Goal: Task Accomplishment & Management: Complete application form

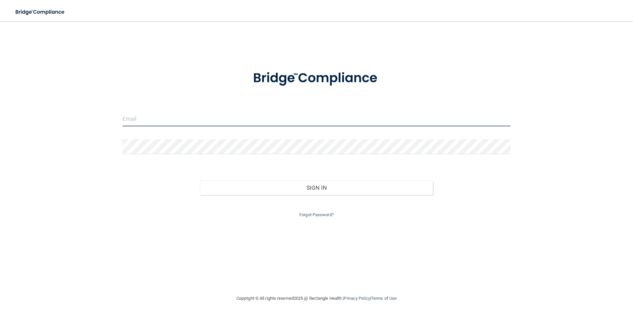
click at [165, 118] on input "email" at bounding box center [317, 118] width 389 height 15
type input "[EMAIL_ADDRESS][DOMAIN_NAME]"
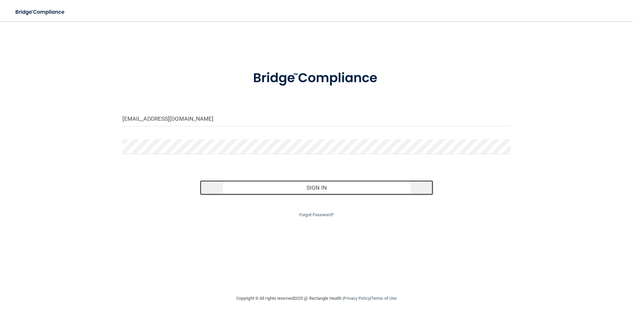
click at [263, 190] on button "Sign In" at bounding box center [316, 187] width 233 height 15
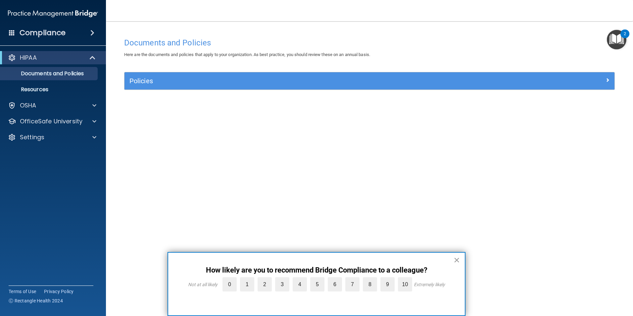
click at [456, 259] on button "×" at bounding box center [457, 259] width 6 height 11
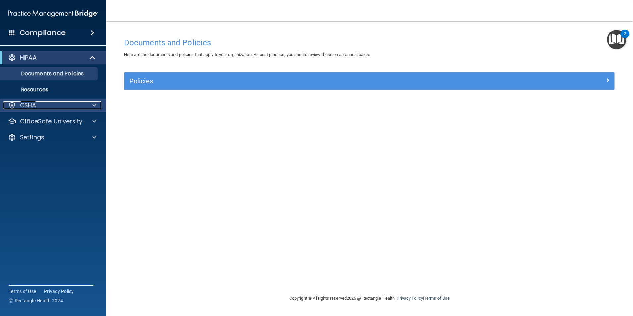
click at [92, 105] on div at bounding box center [93, 105] width 17 height 8
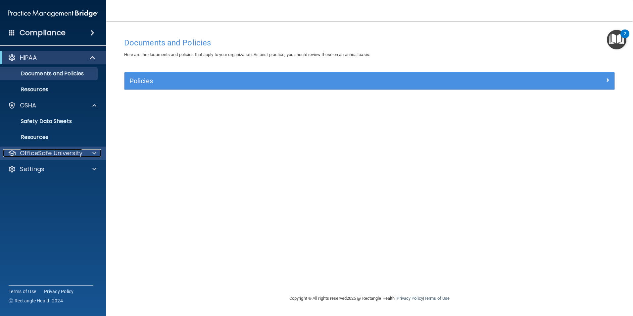
click at [94, 153] on span at bounding box center [94, 153] width 4 height 8
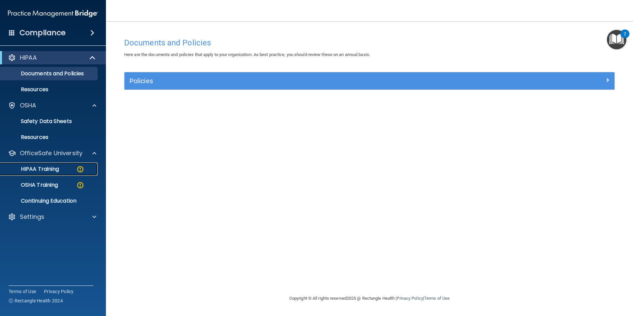
click at [59, 166] on p "HIPAA Training" at bounding box center [31, 169] width 55 height 7
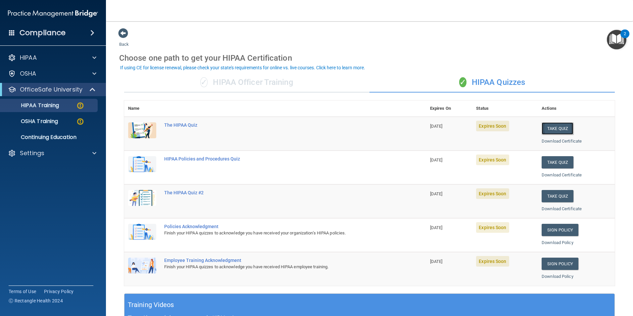
click at [555, 126] on button "Take Quiz" at bounding box center [558, 128] width 32 height 12
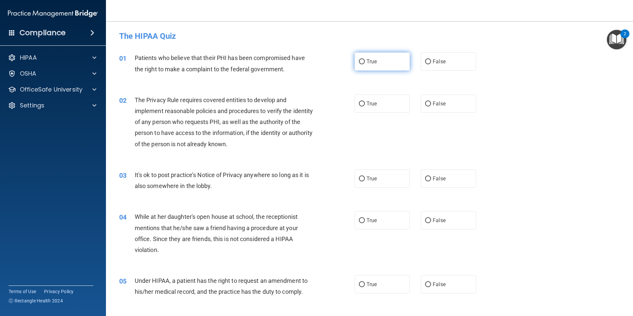
click at [374, 62] on span "True" at bounding box center [372, 61] width 10 height 6
click at [365, 62] on input "True" at bounding box center [362, 61] width 6 height 5
radio input "true"
drag, startPoint x: 373, startPoint y: 101, endPoint x: 375, endPoint y: 141, distance: 40.5
click at [373, 102] on span "True" at bounding box center [372, 103] width 10 height 6
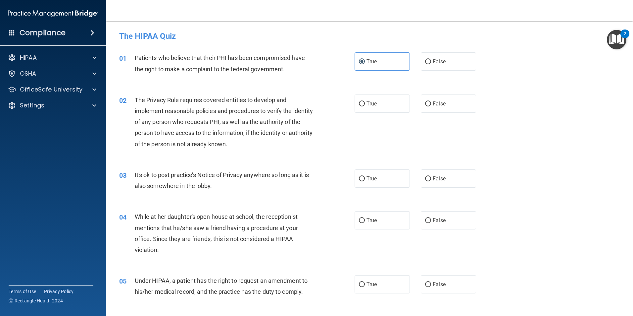
click at [365, 102] on input "True" at bounding box center [362, 103] width 6 height 5
radio input "true"
click at [443, 178] on label "False" at bounding box center [448, 178] width 55 height 18
click at [431, 178] on input "False" at bounding box center [428, 178] width 6 height 5
radio input "true"
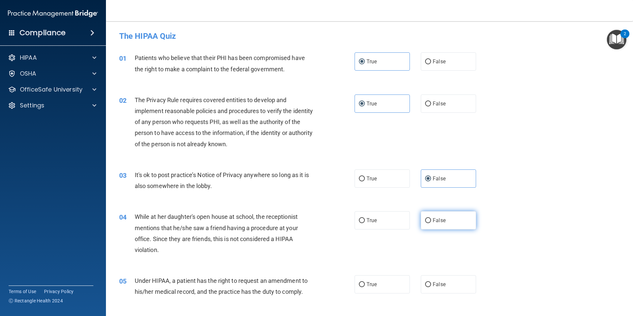
click at [435, 218] on span "False" at bounding box center [439, 220] width 13 height 6
click at [431, 218] on input "False" at bounding box center [428, 220] width 6 height 5
radio input "true"
click at [448, 283] on label "False" at bounding box center [448, 284] width 55 height 18
click at [431, 283] on input "False" at bounding box center [428, 284] width 6 height 5
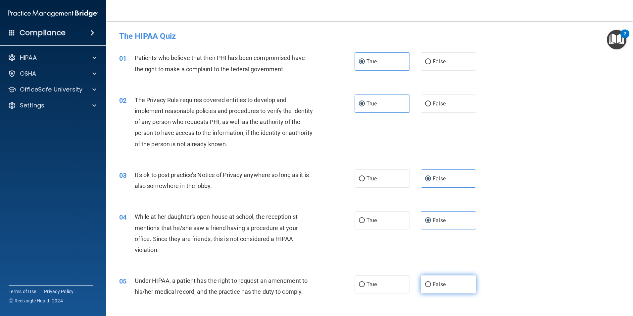
radio input "true"
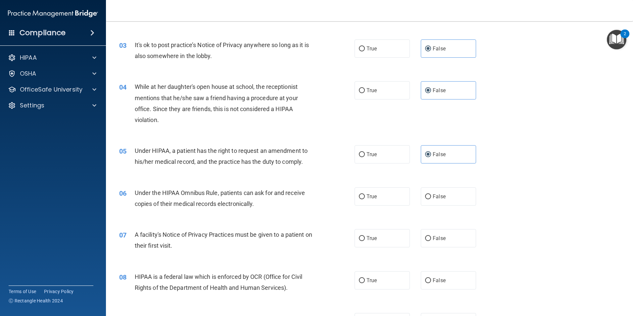
scroll to position [132, 0]
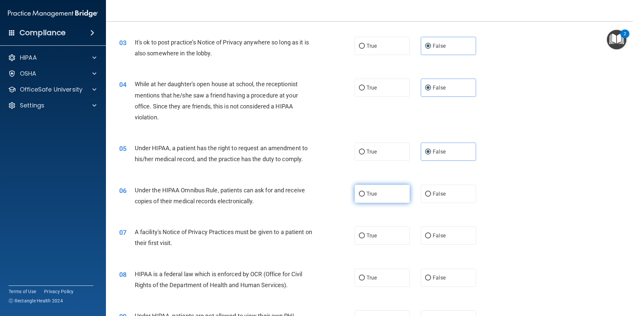
click at [378, 197] on label "True" at bounding box center [382, 193] width 55 height 18
click at [365, 196] on input "True" at bounding box center [362, 193] width 6 height 5
radio input "true"
click at [387, 240] on label "True" at bounding box center [382, 235] width 55 height 18
click at [365, 238] on input "True" at bounding box center [362, 235] width 6 height 5
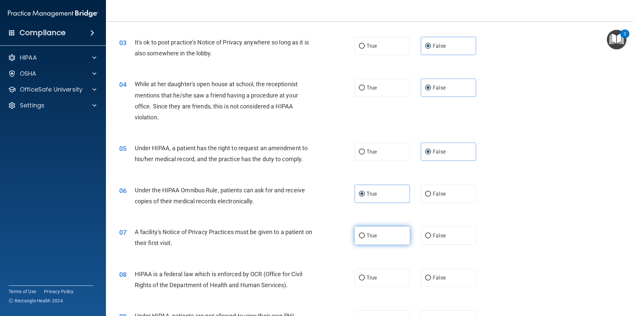
radio input "true"
click at [388, 271] on label "True" at bounding box center [382, 277] width 55 height 18
click at [365, 275] on input "True" at bounding box center [362, 277] width 6 height 5
radio input "true"
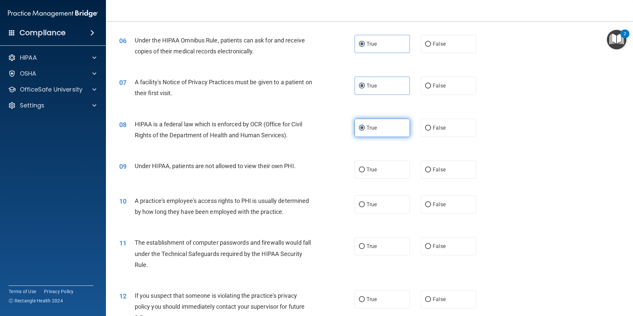
scroll to position [298, 0]
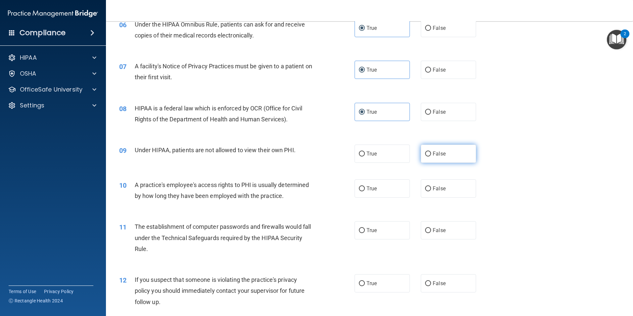
click at [441, 155] on span "False" at bounding box center [439, 153] width 13 height 6
click at [431, 155] on input "False" at bounding box center [428, 153] width 6 height 5
radio input "true"
click at [433, 187] on span "False" at bounding box center [439, 188] width 13 height 6
click at [431, 187] on input "False" at bounding box center [428, 188] width 6 height 5
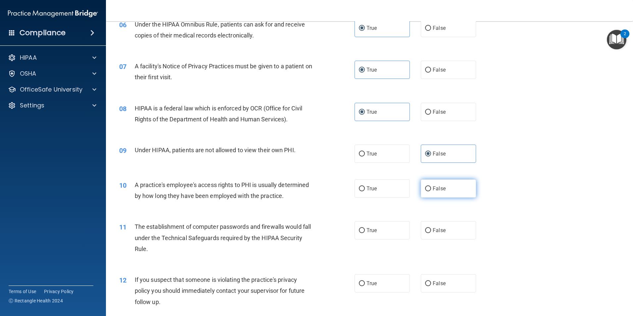
radio input "true"
click at [376, 231] on label "True" at bounding box center [382, 230] width 55 height 18
click at [365, 231] on input "True" at bounding box center [362, 230] width 6 height 5
radio input "true"
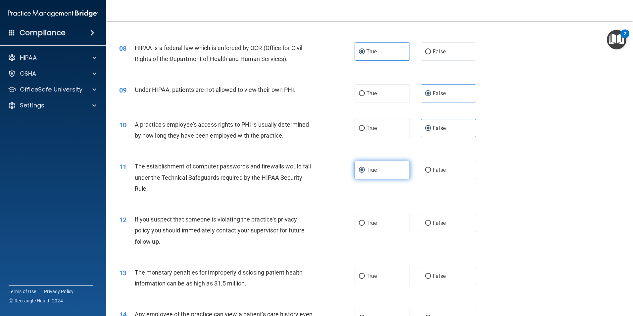
scroll to position [397, 0]
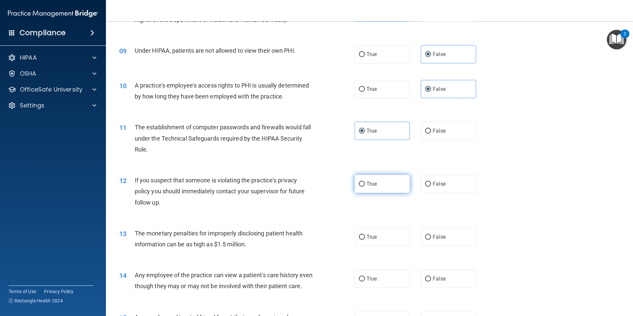
click at [383, 186] on label "True" at bounding box center [382, 184] width 55 height 18
click at [365, 186] on input "True" at bounding box center [362, 184] width 6 height 5
radio input "true"
click at [388, 238] on label "True" at bounding box center [382, 237] width 55 height 18
click at [365, 238] on input "True" at bounding box center [362, 236] width 6 height 5
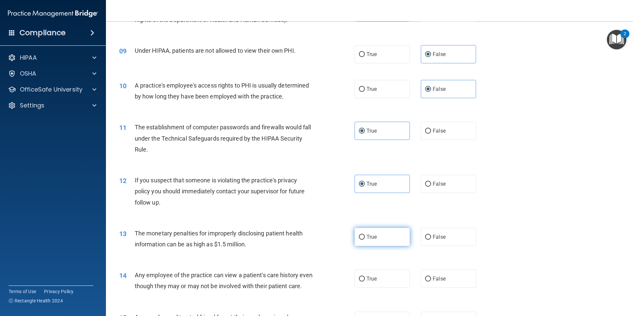
radio input "true"
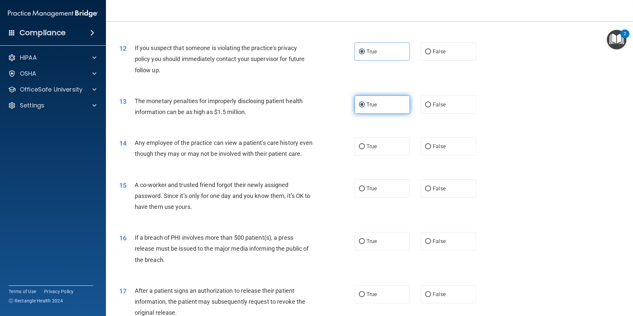
scroll to position [530, 0]
click at [449, 146] on label "False" at bounding box center [448, 146] width 55 height 18
click at [431, 146] on input "False" at bounding box center [428, 146] width 6 height 5
radio input "true"
click at [451, 197] on label "False" at bounding box center [448, 188] width 55 height 18
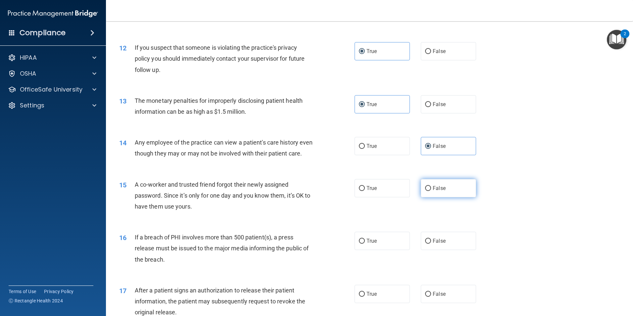
click at [431, 191] on input "False" at bounding box center [428, 188] width 6 height 5
radio input "true"
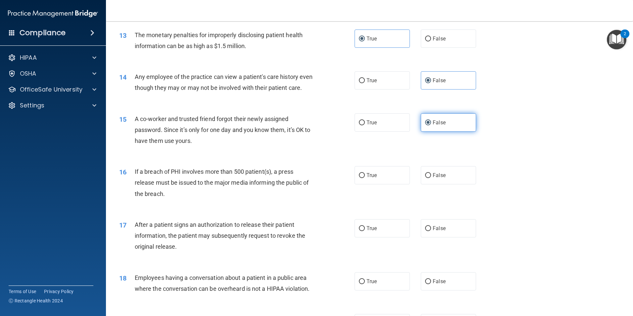
scroll to position [596, 0]
click at [400, 183] on label "True" at bounding box center [382, 174] width 55 height 18
click at [365, 177] on input "True" at bounding box center [362, 174] width 6 height 5
radio input "true"
click at [395, 234] on label "True" at bounding box center [382, 227] width 55 height 18
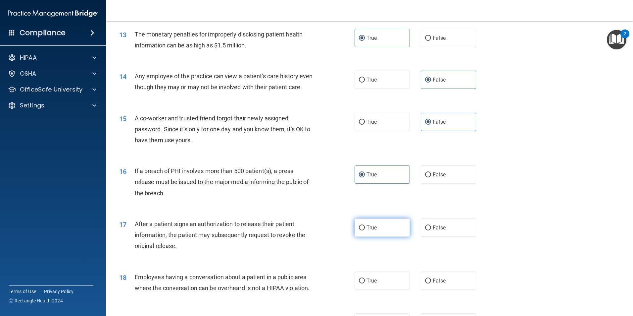
click at [365, 230] on input "True" at bounding box center [362, 227] width 6 height 5
radio input "true"
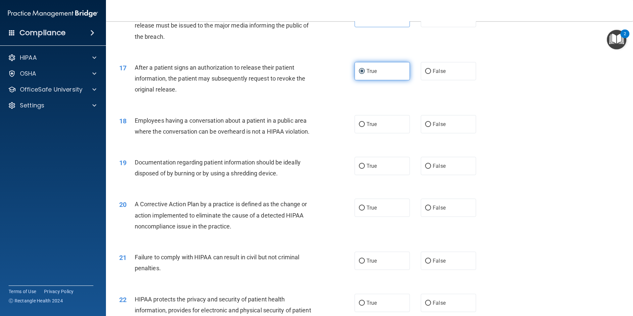
scroll to position [762, 0]
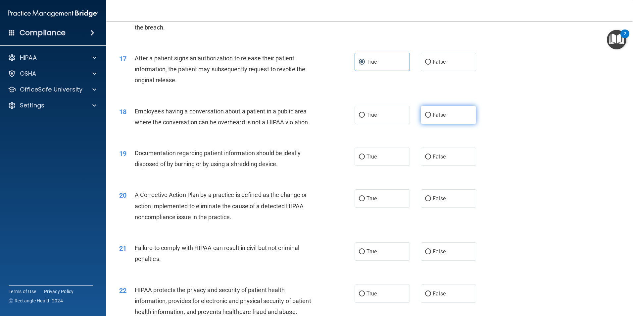
click at [440, 118] on span "False" at bounding box center [439, 115] width 13 height 6
click at [431, 118] on input "False" at bounding box center [428, 115] width 6 height 5
radio input "true"
click at [371, 166] on label "True" at bounding box center [382, 156] width 55 height 18
click at [365, 159] on input "True" at bounding box center [362, 156] width 6 height 5
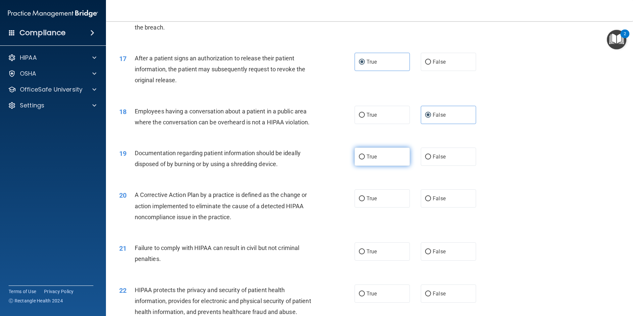
radio input "true"
click at [381, 205] on label "True" at bounding box center [382, 198] width 55 height 18
click at [365, 201] on input "True" at bounding box center [362, 198] width 6 height 5
radio input "true"
click at [449, 207] on label "False" at bounding box center [448, 198] width 55 height 18
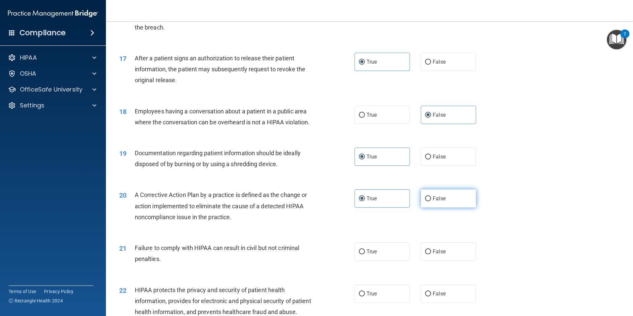
click at [431, 201] on input "False" at bounding box center [428, 198] width 6 height 5
radio input "true"
click at [389, 207] on label "True" at bounding box center [382, 198] width 55 height 18
click at [365, 201] on input "True" at bounding box center [362, 198] width 6 height 5
radio input "true"
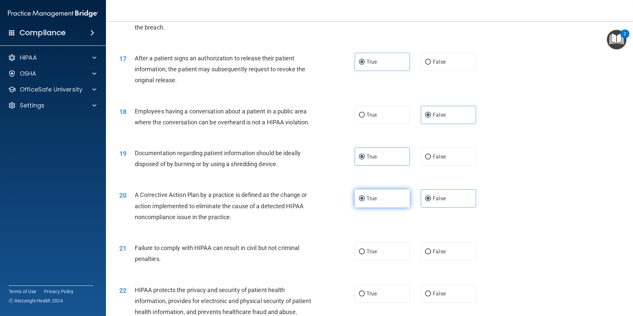
radio input "false"
click at [462, 260] on label "False" at bounding box center [448, 251] width 55 height 18
click at [431, 254] on input "False" at bounding box center [428, 251] width 6 height 5
radio input "true"
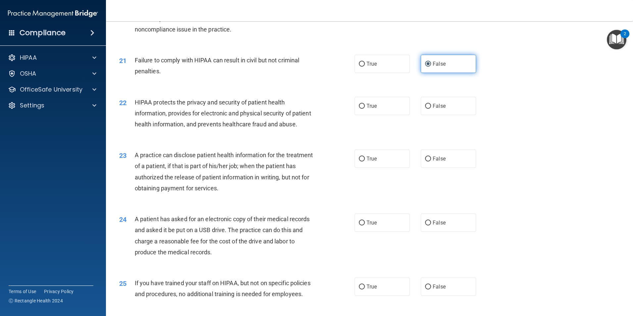
scroll to position [994, 0]
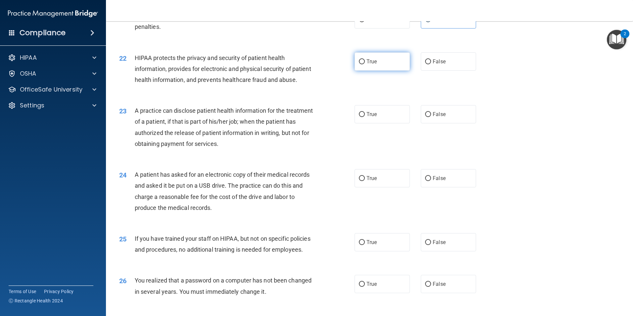
click at [370, 65] on span "True" at bounding box center [372, 61] width 10 height 6
click at [365, 64] on input "True" at bounding box center [362, 61] width 6 height 5
radio input "true"
click at [437, 117] on span "False" at bounding box center [439, 114] width 13 height 6
click at [431, 117] on input "False" at bounding box center [428, 114] width 6 height 5
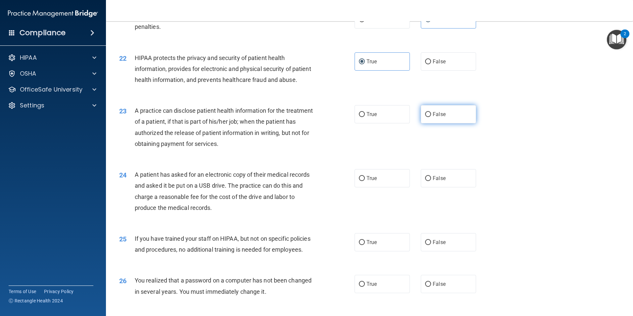
radio input "true"
click at [384, 187] on label "True" at bounding box center [382, 178] width 55 height 18
click at [365, 181] on input "True" at bounding box center [362, 178] width 6 height 5
radio input "true"
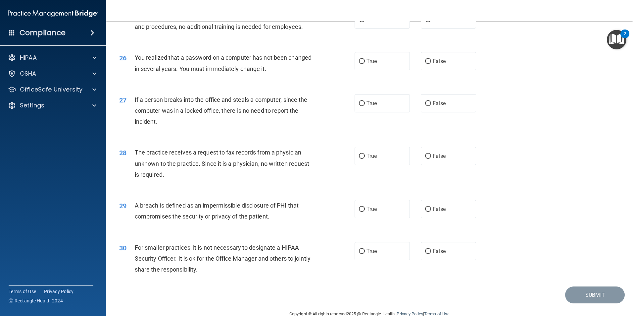
scroll to position [1225, 0]
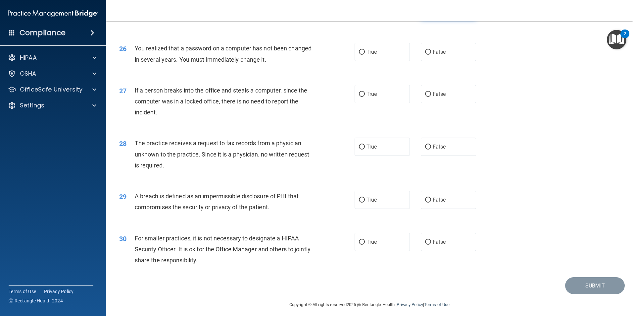
click at [440, 13] on span "False" at bounding box center [439, 10] width 13 height 6
click at [431, 13] on input "False" at bounding box center [428, 10] width 6 height 5
radio input "true"
click at [384, 61] on label "True" at bounding box center [382, 52] width 55 height 18
click at [365, 55] on input "True" at bounding box center [362, 52] width 6 height 5
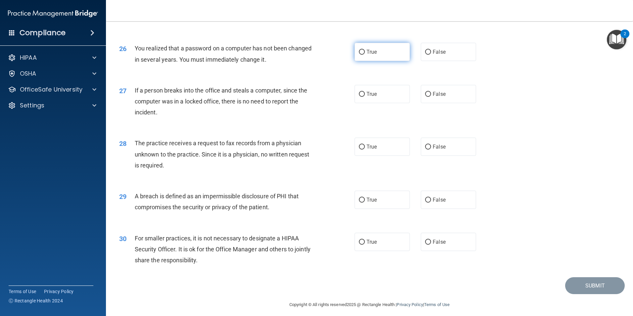
radio input "true"
click at [427, 97] on input "False" at bounding box center [428, 94] width 6 height 5
radio input "true"
click at [433, 150] on span "False" at bounding box center [439, 146] width 13 height 6
click at [431, 149] on input "False" at bounding box center [428, 146] width 6 height 5
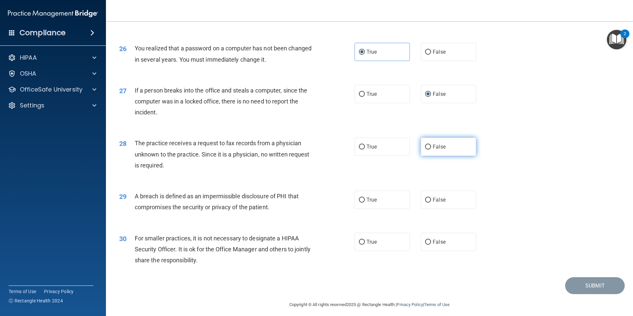
radio input "true"
click at [401, 209] on label "True" at bounding box center [382, 199] width 55 height 18
click at [365, 202] on input "True" at bounding box center [362, 199] width 6 height 5
radio input "true"
click at [452, 251] on label "False" at bounding box center [448, 242] width 55 height 18
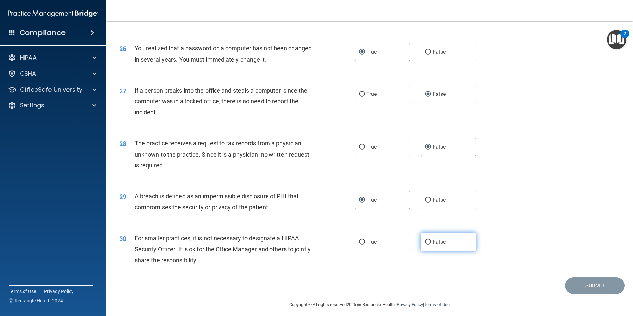
click at [431, 244] on input "False" at bounding box center [428, 241] width 6 height 5
radio input "true"
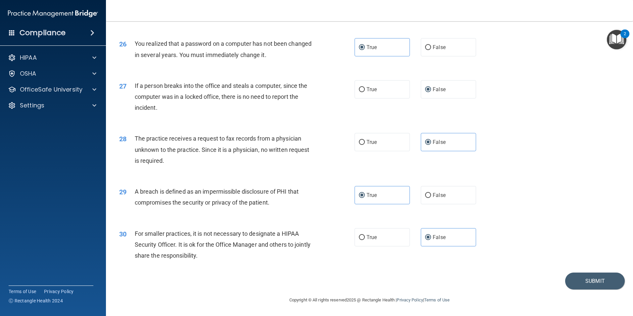
scroll to position [1263, 0]
click at [575, 279] on button "Submit" at bounding box center [595, 280] width 60 height 17
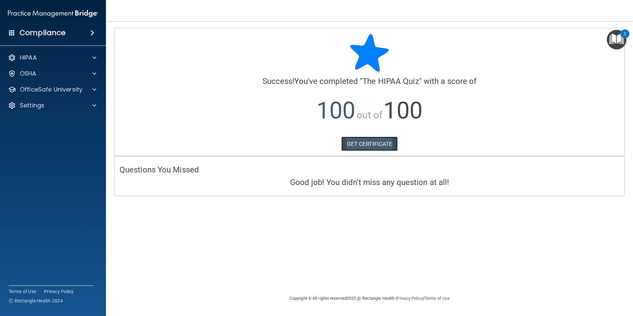
click at [365, 147] on link "GET CERTIFICATE" at bounding box center [369, 143] width 57 height 15
click at [93, 89] on span at bounding box center [94, 89] width 4 height 8
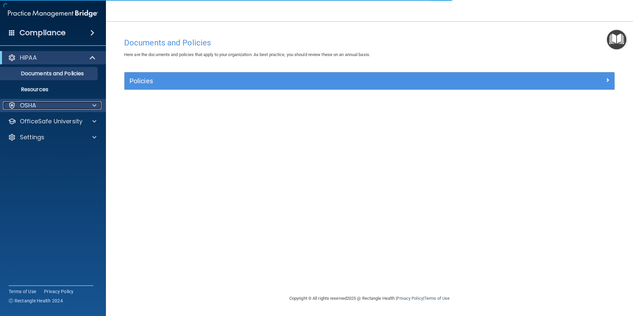
click at [94, 103] on span at bounding box center [94, 105] width 4 height 8
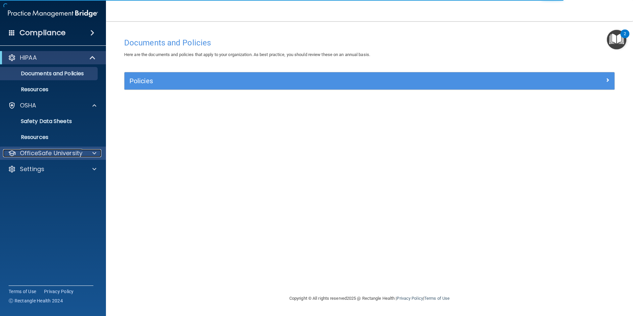
click at [87, 153] on div at bounding box center [93, 153] width 17 height 8
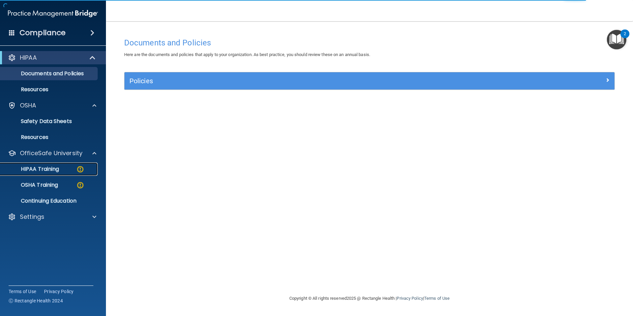
click at [58, 166] on p "HIPAA Training" at bounding box center [31, 169] width 55 height 7
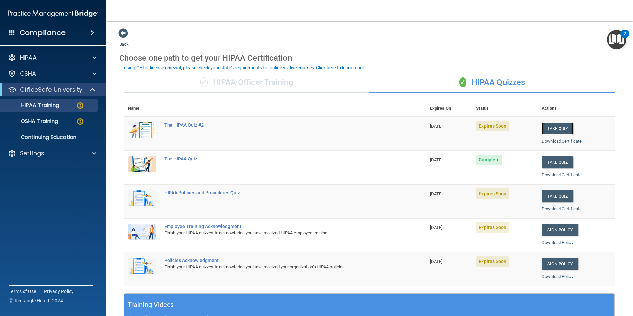
click at [550, 128] on button "Take Quiz" at bounding box center [558, 128] width 32 height 12
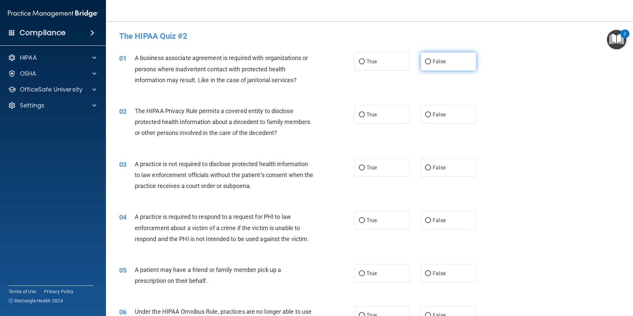
click at [424, 55] on label "False" at bounding box center [448, 61] width 55 height 18
click at [425, 59] on input "False" at bounding box center [428, 61] width 6 height 5
radio input "true"
click at [385, 121] on label "True" at bounding box center [382, 114] width 55 height 18
click at [365, 117] on input "True" at bounding box center [362, 114] width 6 height 5
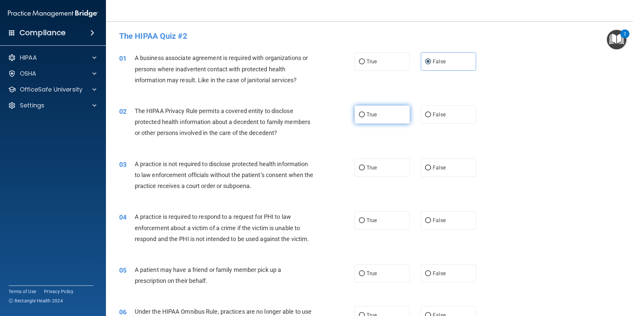
radio input "true"
click at [455, 166] on label "False" at bounding box center [448, 167] width 55 height 18
click at [431, 166] on input "False" at bounding box center [428, 167] width 6 height 5
radio input "true"
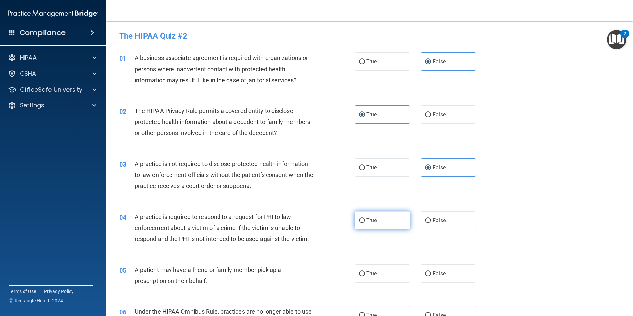
click at [376, 213] on label "True" at bounding box center [382, 220] width 55 height 18
click at [365, 218] on input "True" at bounding box center [362, 220] width 6 height 5
radio input "true"
click at [377, 269] on label "True" at bounding box center [382, 273] width 55 height 18
click at [365, 271] on input "True" at bounding box center [362, 273] width 6 height 5
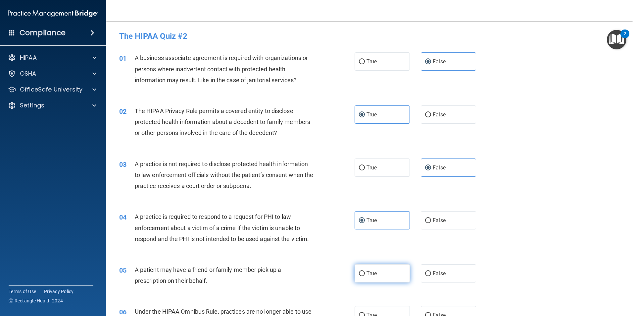
radio input "true"
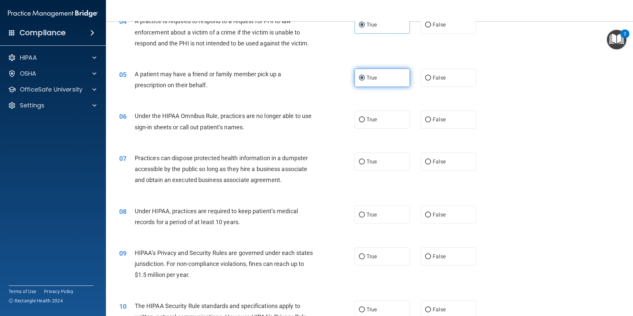
scroll to position [232, 0]
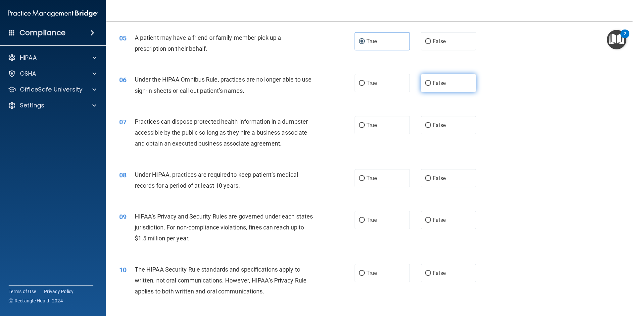
click at [453, 84] on label "False" at bounding box center [448, 83] width 55 height 18
click at [431, 84] on input "False" at bounding box center [428, 83] width 6 height 5
radio input "true"
click at [450, 121] on label "False" at bounding box center [448, 125] width 55 height 18
click at [431, 123] on input "False" at bounding box center [428, 125] width 6 height 5
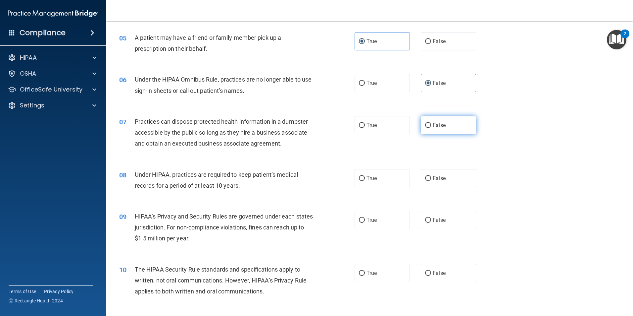
radio input "true"
click at [460, 181] on label "False" at bounding box center [448, 178] width 55 height 18
click at [431, 181] on input "False" at bounding box center [428, 178] width 6 height 5
radio input "true"
click at [460, 220] on label "False" at bounding box center [448, 220] width 55 height 18
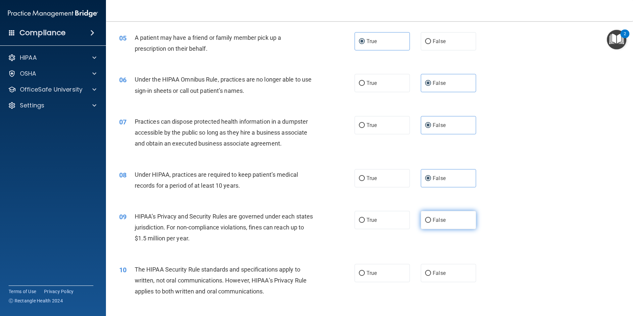
click at [431, 220] on input "False" at bounding box center [428, 220] width 6 height 5
radio input "true"
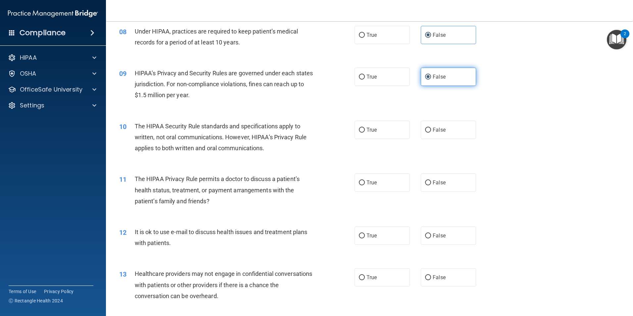
scroll to position [397, 0]
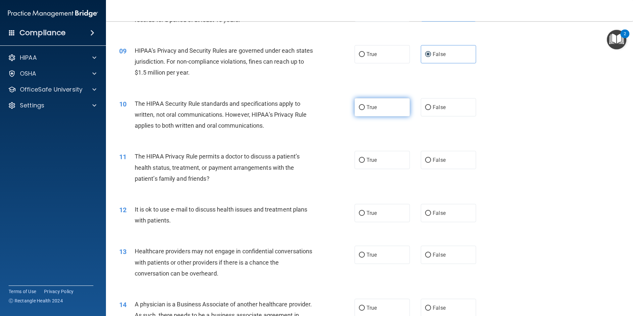
click at [373, 112] on label "True" at bounding box center [382, 107] width 55 height 18
click at [365, 110] on input "True" at bounding box center [362, 107] width 6 height 5
radio input "true"
click at [375, 162] on label "True" at bounding box center [382, 160] width 55 height 18
click at [365, 162] on input "True" at bounding box center [362, 160] width 6 height 5
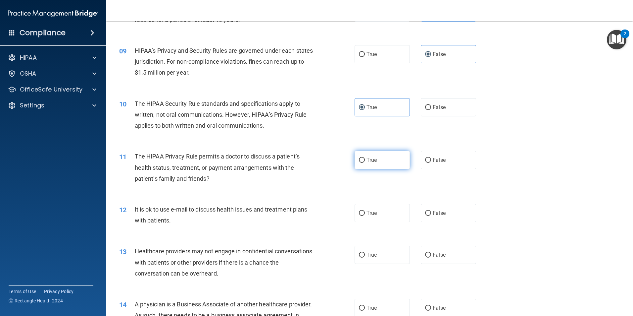
radio input "true"
click at [379, 208] on label "True" at bounding box center [382, 213] width 55 height 18
click at [365, 211] on input "True" at bounding box center [362, 213] width 6 height 5
radio input "true"
click at [454, 256] on label "False" at bounding box center [448, 254] width 55 height 18
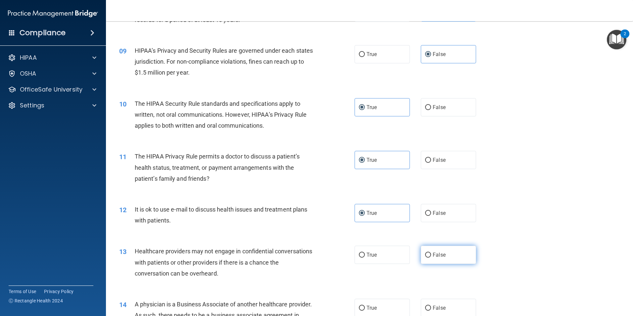
click at [431, 256] on input "False" at bounding box center [428, 254] width 6 height 5
radio input "true"
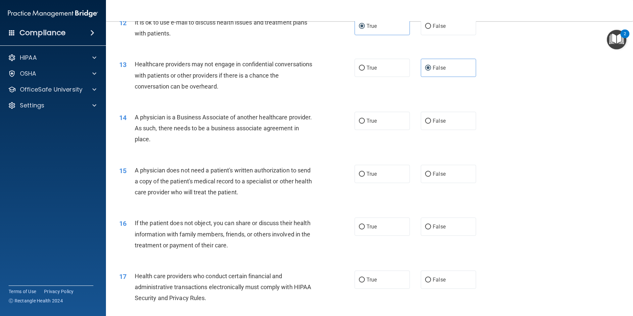
scroll to position [596, 0]
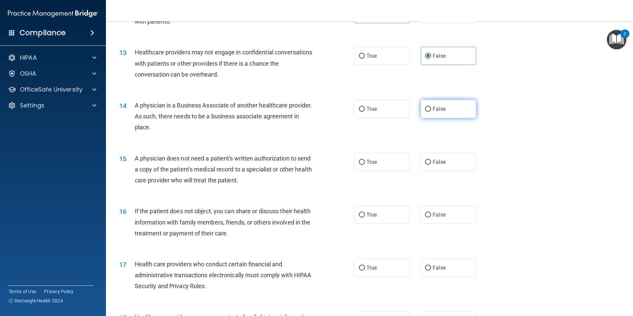
click at [445, 113] on label "False" at bounding box center [448, 109] width 55 height 18
click at [431, 112] on input "False" at bounding box center [428, 109] width 6 height 5
radio input "true"
click at [373, 165] on label "True" at bounding box center [382, 162] width 55 height 18
click at [365, 165] on input "True" at bounding box center [362, 162] width 6 height 5
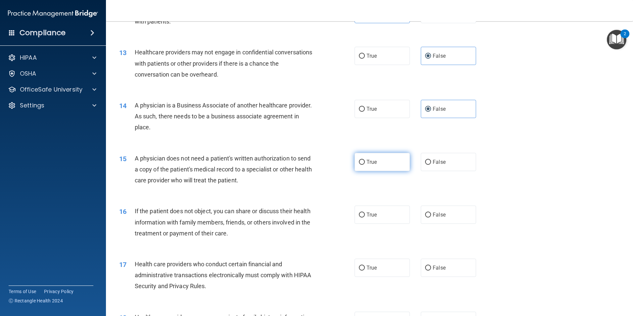
radio input "true"
click at [400, 219] on label "True" at bounding box center [382, 214] width 55 height 18
click at [365, 217] on input "True" at bounding box center [362, 214] width 6 height 5
radio input "true"
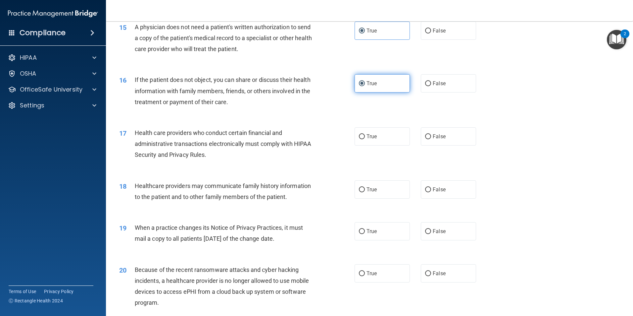
scroll to position [729, 0]
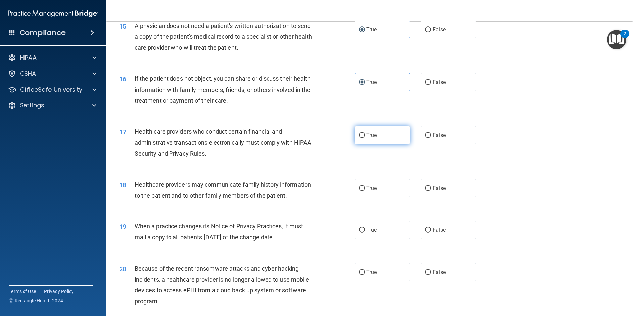
click at [385, 139] on label "True" at bounding box center [382, 135] width 55 height 18
click at [365, 138] on input "True" at bounding box center [362, 135] width 6 height 5
radio input "true"
click at [441, 184] on label "False" at bounding box center [448, 188] width 55 height 18
click at [431, 186] on input "False" at bounding box center [428, 188] width 6 height 5
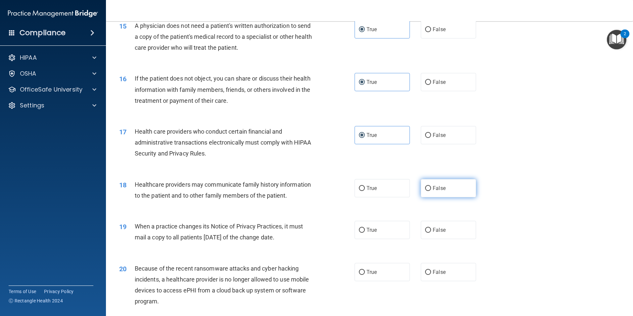
radio input "true"
drag, startPoint x: 451, startPoint y: 229, endPoint x: 464, endPoint y: 253, distance: 27.2
click at [451, 231] on label "False" at bounding box center [448, 230] width 55 height 18
click at [431, 231] on input "False" at bounding box center [428, 230] width 6 height 5
radio input "true"
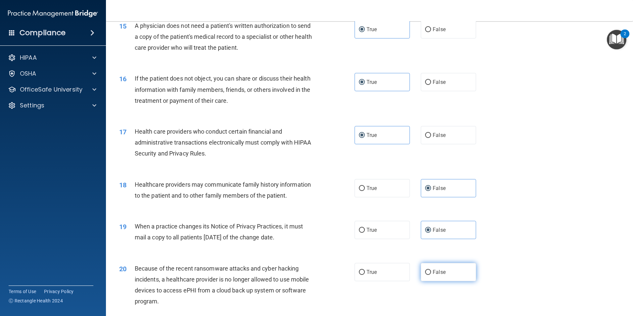
click at [457, 270] on label "False" at bounding box center [448, 272] width 55 height 18
click at [431, 270] on input "False" at bounding box center [428, 272] width 6 height 5
radio input "true"
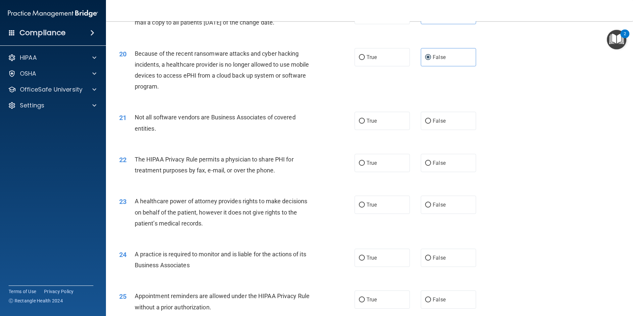
scroll to position [960, 0]
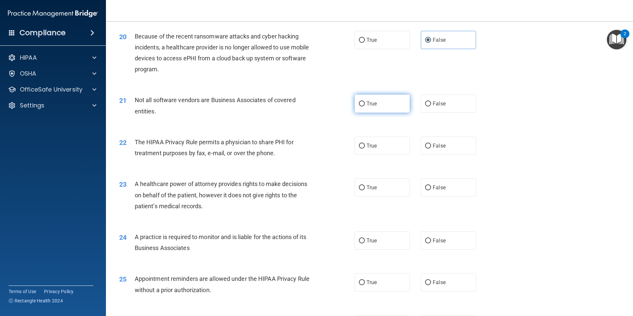
click at [368, 105] on span "True" at bounding box center [372, 103] width 10 height 6
click at [365, 105] on input "True" at bounding box center [362, 103] width 6 height 5
radio input "true"
click at [382, 143] on label "True" at bounding box center [382, 145] width 55 height 18
click at [365, 143] on input "True" at bounding box center [362, 145] width 6 height 5
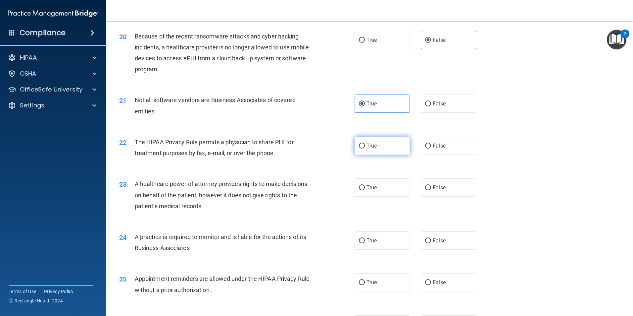
radio input "true"
click at [435, 190] on span "False" at bounding box center [439, 187] width 13 height 6
click at [431, 190] on input "False" at bounding box center [428, 187] width 6 height 5
radio input "true"
click at [441, 234] on label "False" at bounding box center [448, 240] width 55 height 18
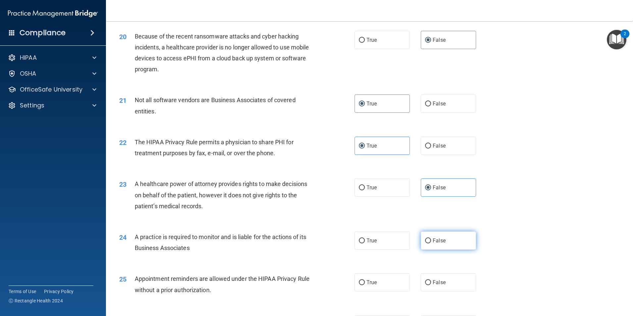
click at [431, 238] on input "False" at bounding box center [428, 240] width 6 height 5
radio input "true"
click at [388, 281] on label "True" at bounding box center [382, 282] width 55 height 18
click at [365, 281] on input "True" at bounding box center [362, 282] width 6 height 5
radio input "true"
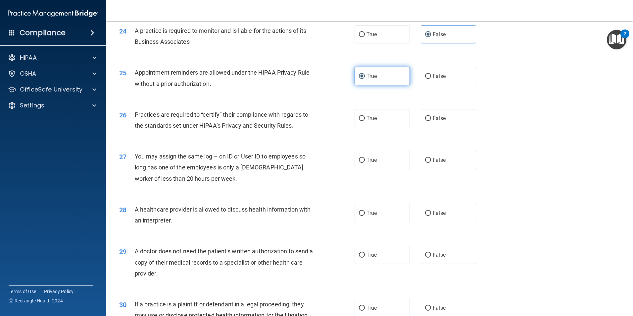
scroll to position [1192, 0]
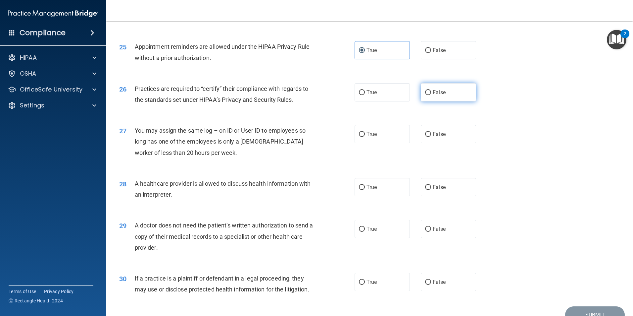
click at [433, 89] on span "False" at bounding box center [439, 92] width 13 height 6
click at [431, 90] on input "False" at bounding box center [428, 92] width 6 height 5
radio input "true"
click at [443, 132] on label "False" at bounding box center [448, 134] width 55 height 18
click at [431, 132] on input "False" at bounding box center [428, 134] width 6 height 5
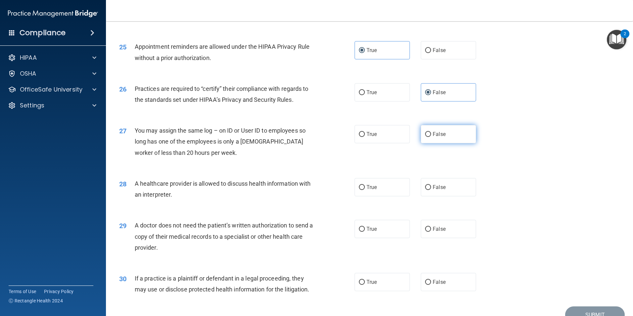
radio input "true"
click at [378, 189] on label "True" at bounding box center [382, 187] width 55 height 18
click at [365, 189] on input "True" at bounding box center [362, 187] width 6 height 5
radio input "true"
click at [380, 232] on label "True" at bounding box center [382, 229] width 55 height 18
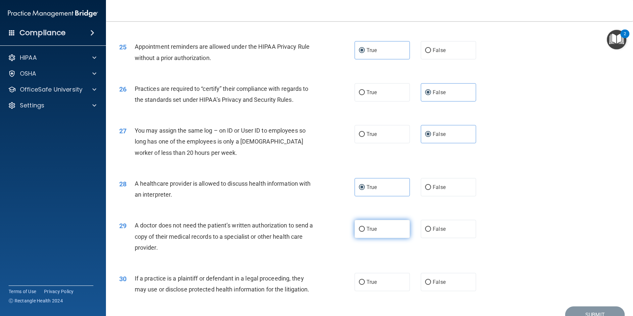
click at [365, 232] on input "True" at bounding box center [362, 229] width 6 height 5
radio input "true"
click at [377, 286] on label "True" at bounding box center [382, 282] width 55 height 18
click at [365, 285] on input "True" at bounding box center [362, 282] width 6 height 5
radio input "true"
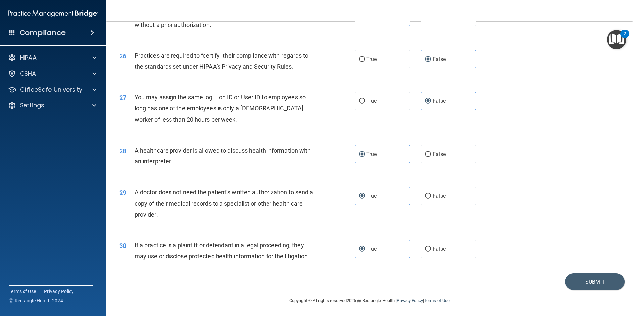
scroll to position [1226, 0]
click at [587, 276] on button "Submit" at bounding box center [595, 280] width 60 height 17
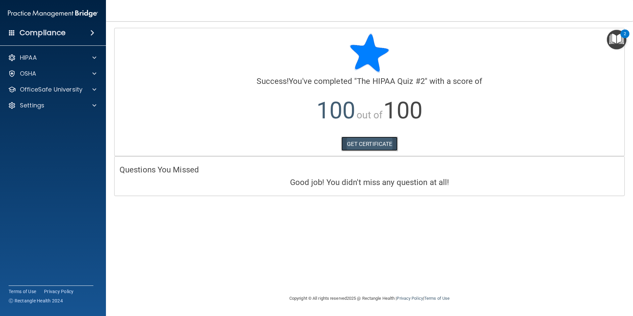
click at [393, 147] on link "GET CERTIFICATE" at bounding box center [369, 143] width 57 height 15
click at [83, 92] on div "OfficeSafe University" at bounding box center [44, 89] width 82 height 8
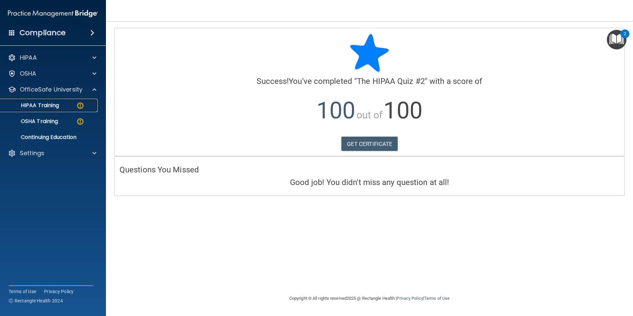
click at [55, 107] on p "HIPAA Training" at bounding box center [31, 105] width 55 height 7
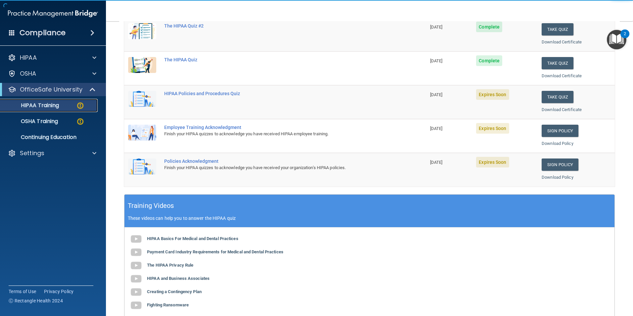
scroll to position [99, 0]
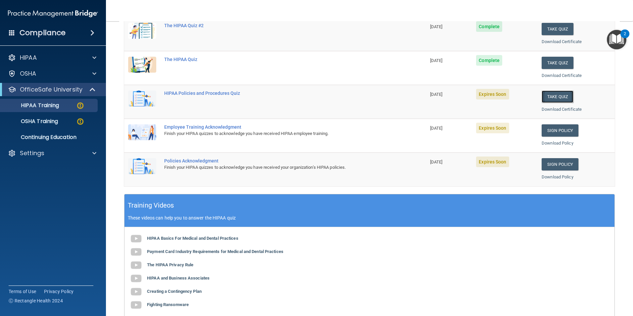
click at [546, 92] on button "Take Quiz" at bounding box center [558, 96] width 32 height 12
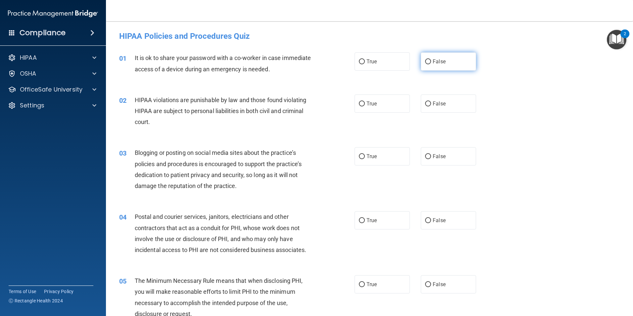
click at [429, 67] on label "False" at bounding box center [448, 61] width 55 height 18
click at [429, 64] on input "False" at bounding box center [428, 61] width 6 height 5
radio input "true"
click at [393, 107] on label "True" at bounding box center [382, 103] width 55 height 18
click at [365, 106] on input "True" at bounding box center [362, 103] width 6 height 5
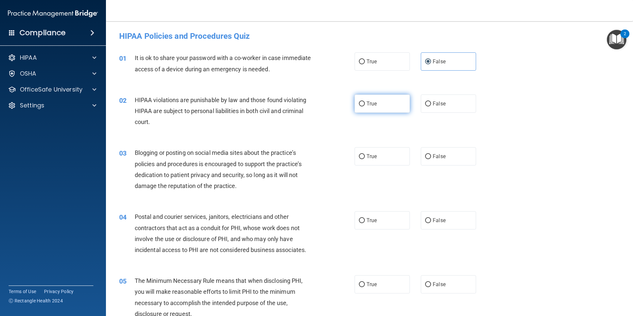
radio input "true"
drag, startPoint x: 454, startPoint y: 156, endPoint x: 434, endPoint y: 180, distance: 30.8
click at [454, 157] on label "False" at bounding box center [448, 156] width 55 height 18
click at [431, 157] on input "False" at bounding box center [428, 156] width 6 height 5
radio input "true"
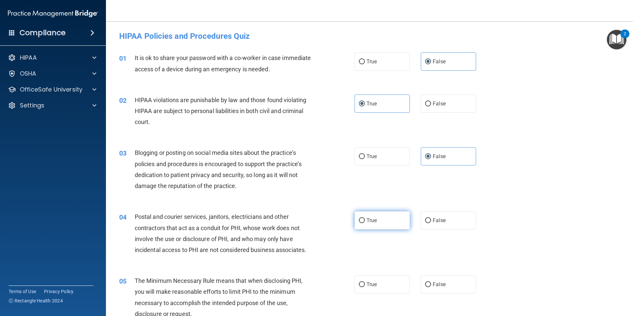
click at [398, 218] on label "True" at bounding box center [382, 220] width 55 height 18
click at [365, 218] on input "True" at bounding box center [362, 220] width 6 height 5
radio input "true"
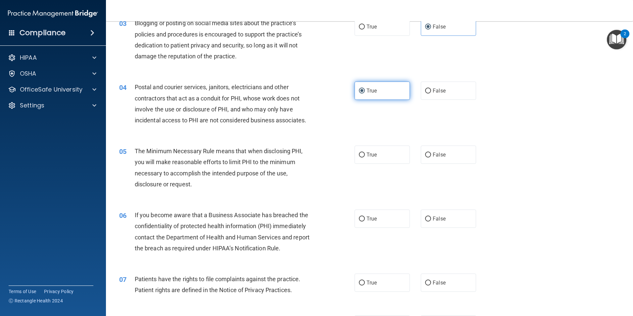
scroll to position [132, 0]
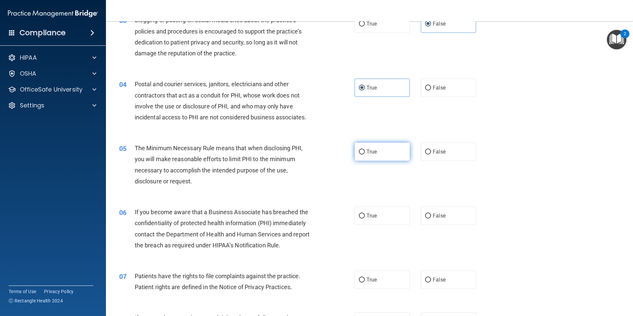
click at [390, 152] on label "True" at bounding box center [382, 151] width 55 height 18
click at [365, 152] on input "True" at bounding box center [362, 151] width 6 height 5
radio input "true"
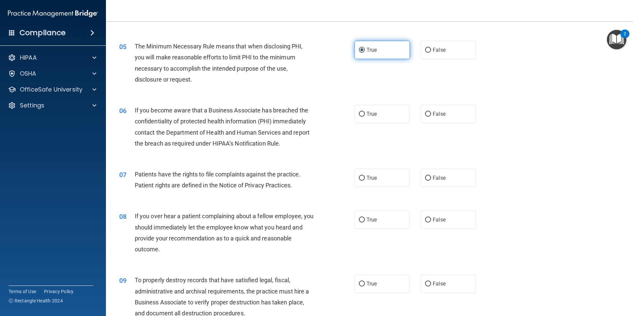
scroll to position [265, 0]
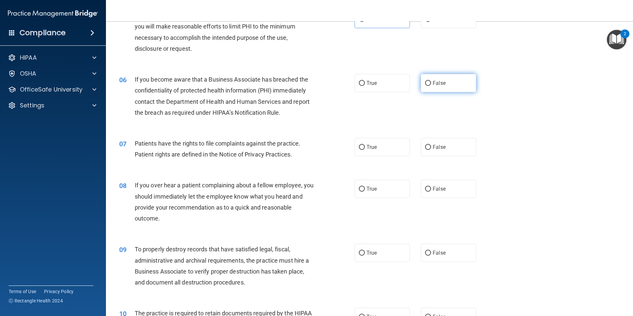
click at [428, 85] on label "False" at bounding box center [448, 83] width 55 height 18
click at [428, 85] on input "False" at bounding box center [428, 83] width 6 height 5
radio input "true"
click at [382, 147] on label "True" at bounding box center [382, 147] width 55 height 18
click at [365, 147] on input "True" at bounding box center [362, 147] width 6 height 5
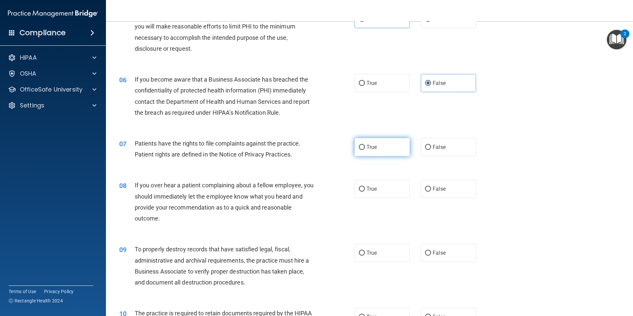
radio input "true"
click at [441, 188] on span "False" at bounding box center [439, 188] width 13 height 6
click at [431, 188] on input "False" at bounding box center [428, 188] width 6 height 5
radio input "true"
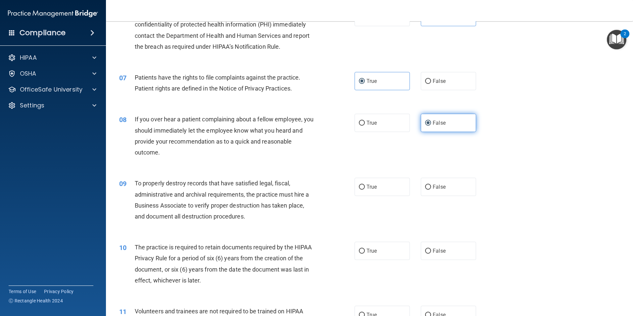
scroll to position [364, 0]
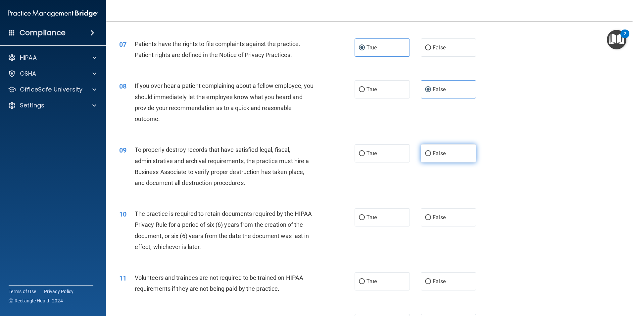
click at [442, 159] on label "False" at bounding box center [448, 153] width 55 height 18
click at [431, 156] on input "False" at bounding box center [428, 153] width 6 height 5
radio input "true"
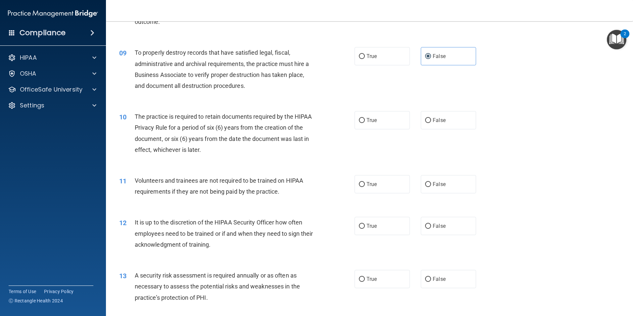
scroll to position [464, 0]
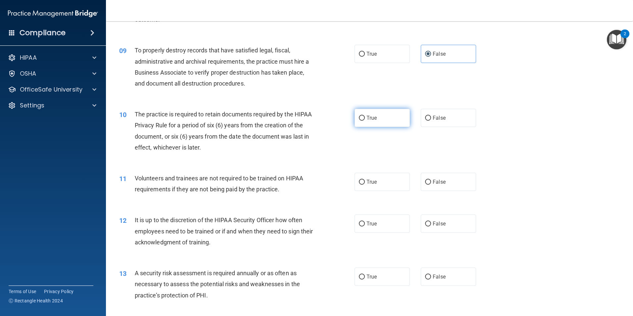
click at [388, 122] on label "True" at bounding box center [382, 118] width 55 height 18
click at [365, 121] on input "True" at bounding box center [362, 118] width 6 height 5
radio input "true"
click at [433, 173] on label "False" at bounding box center [448, 182] width 55 height 18
click at [431, 180] on input "False" at bounding box center [428, 182] width 6 height 5
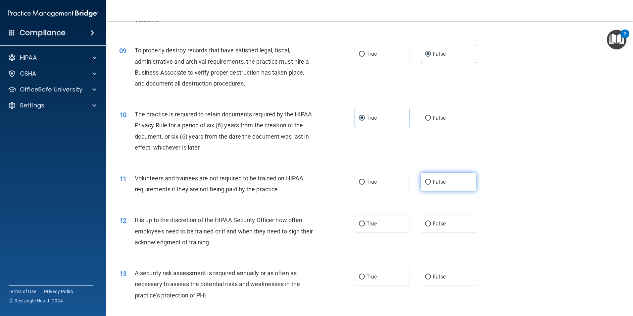
radio input "true"
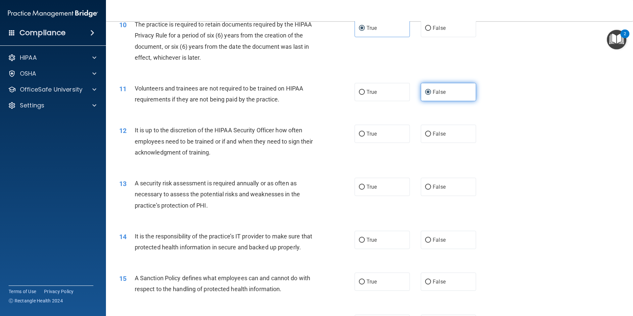
scroll to position [563, 0]
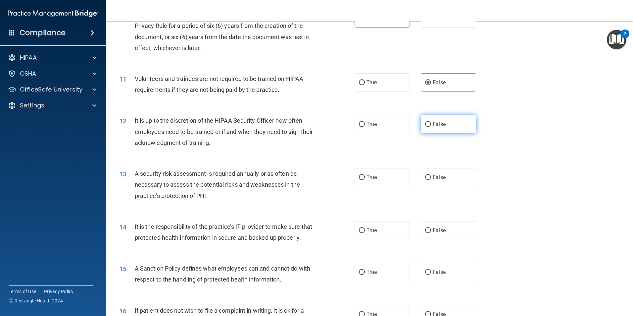
click at [437, 124] on span "False" at bounding box center [439, 124] width 13 height 6
click at [431, 124] on input "False" at bounding box center [428, 124] width 6 height 5
radio input "true"
click at [372, 178] on span "True" at bounding box center [372, 177] width 10 height 6
click at [365, 178] on input "True" at bounding box center [362, 177] width 6 height 5
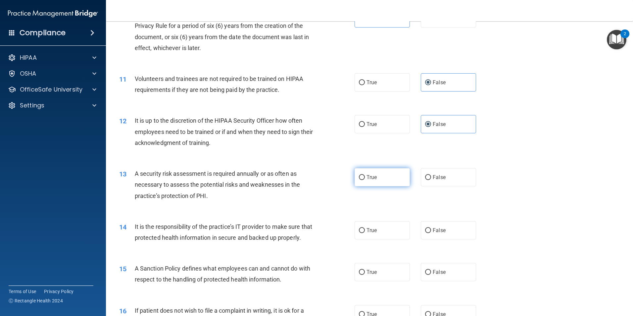
radio input "true"
click at [438, 225] on label "False" at bounding box center [448, 230] width 55 height 18
click at [431, 228] on input "False" at bounding box center [428, 230] width 6 height 5
radio input "true"
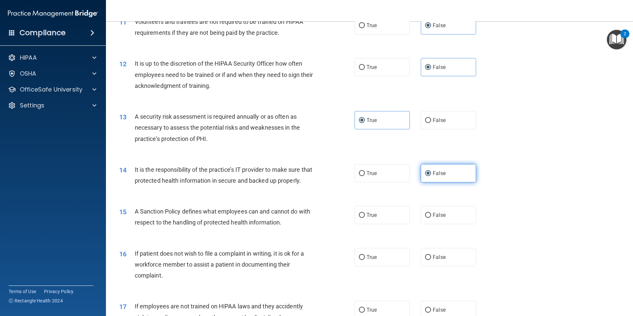
scroll to position [662, 0]
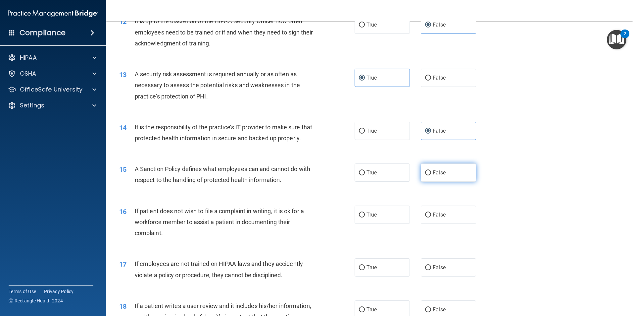
click at [441, 182] on label "False" at bounding box center [448, 172] width 55 height 18
click at [431, 175] on input "False" at bounding box center [428, 172] width 6 height 5
radio input "true"
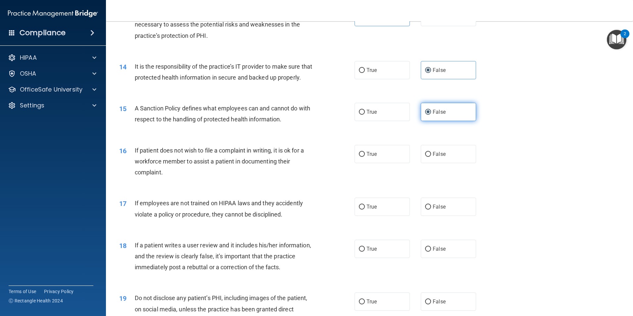
scroll to position [762, 0]
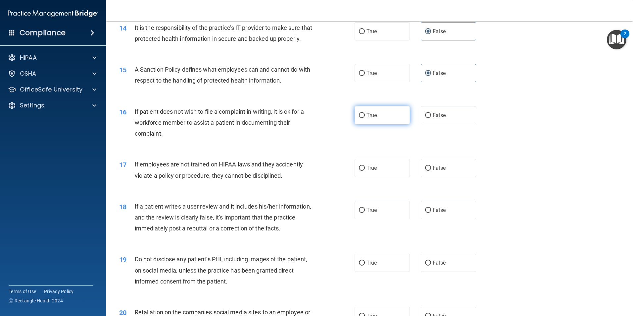
click at [389, 124] on label "True" at bounding box center [382, 115] width 55 height 18
click at [365, 118] on input "True" at bounding box center [362, 115] width 6 height 5
radio input "true"
click at [433, 171] on span "False" at bounding box center [439, 168] width 13 height 6
click at [431, 171] on input "False" at bounding box center [428, 168] width 6 height 5
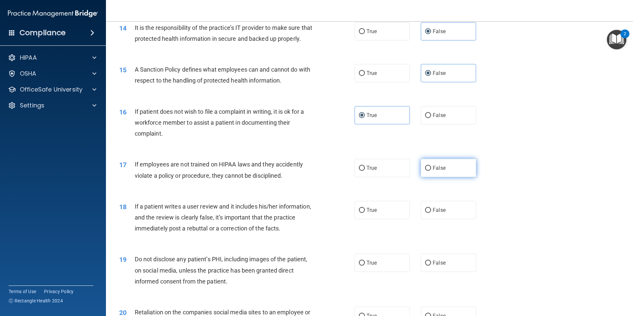
radio input "true"
click at [429, 219] on label "False" at bounding box center [448, 210] width 55 height 18
click at [429, 213] on input "False" at bounding box center [428, 210] width 6 height 5
radio input "true"
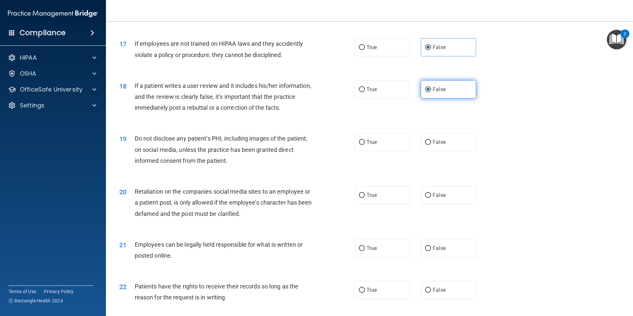
scroll to position [894, 0]
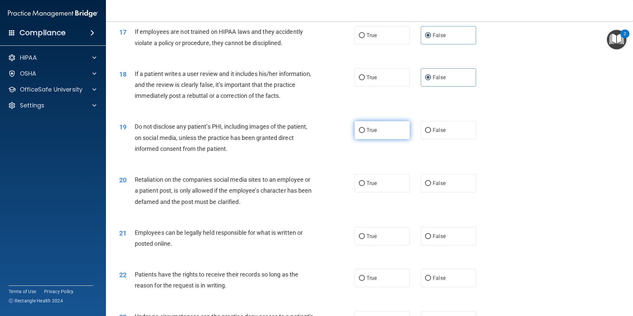
click at [378, 139] on label "True" at bounding box center [382, 130] width 55 height 18
click at [365, 133] on input "True" at bounding box center [362, 130] width 6 height 5
radio input "true"
click at [429, 192] on label "False" at bounding box center [448, 183] width 55 height 18
click at [429, 186] on input "False" at bounding box center [428, 183] width 6 height 5
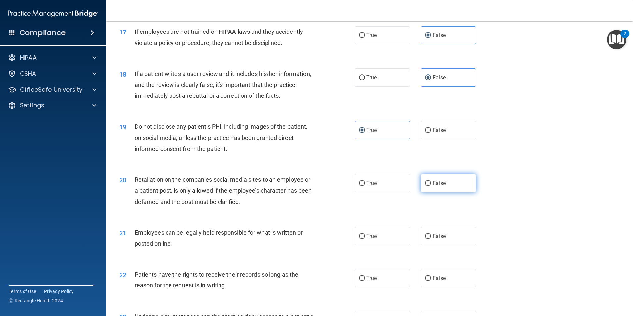
radio input "true"
click at [376, 245] on label "True" at bounding box center [382, 236] width 55 height 18
click at [365, 239] on input "True" at bounding box center [362, 236] width 6 height 5
radio input "true"
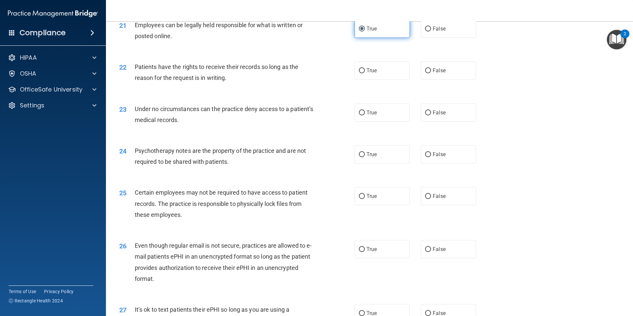
scroll to position [1126, 0]
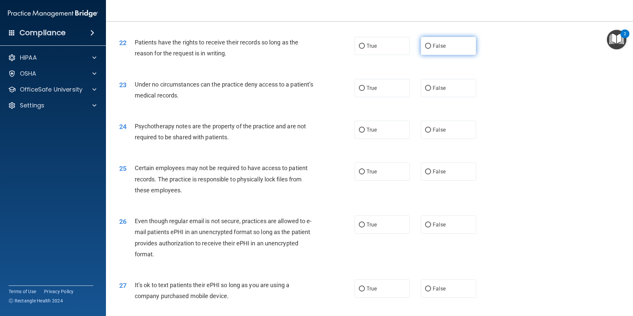
click at [436, 49] on span "False" at bounding box center [439, 46] width 13 height 6
click at [431, 49] on input "False" at bounding box center [428, 46] width 6 height 5
radio input "true"
click at [443, 96] on label "False" at bounding box center [448, 88] width 55 height 18
click at [431, 91] on input "False" at bounding box center [428, 88] width 6 height 5
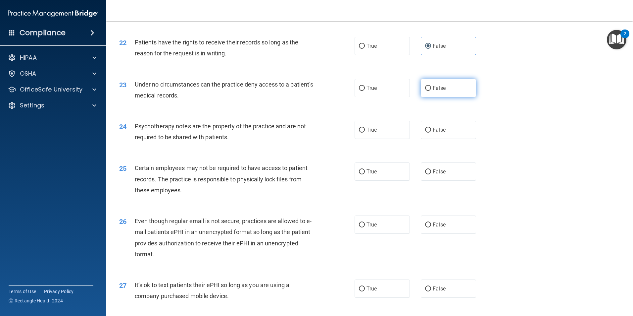
radio input "true"
click at [375, 139] on label "True" at bounding box center [382, 130] width 55 height 18
click at [365, 132] on input "True" at bounding box center [362, 130] width 6 height 5
radio input "true"
click at [379, 181] on label "True" at bounding box center [382, 171] width 55 height 18
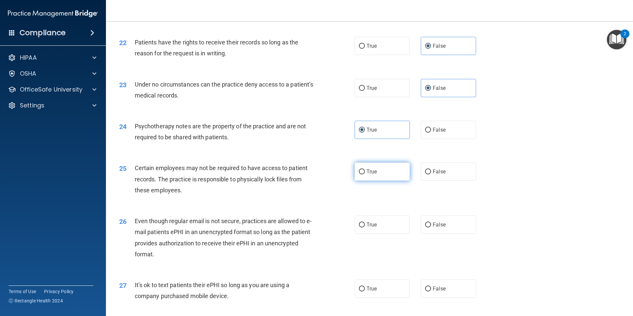
click at [365, 174] on input "True" at bounding box center [362, 171] width 6 height 5
radio input "true"
click at [379, 233] on label "True" at bounding box center [382, 224] width 55 height 18
click at [365, 227] on input "True" at bounding box center [362, 224] width 6 height 5
radio input "true"
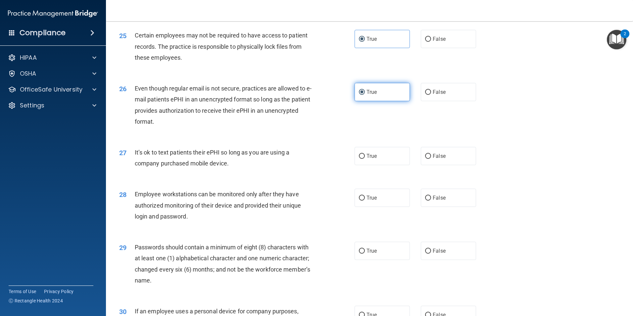
scroll to position [1292, 0]
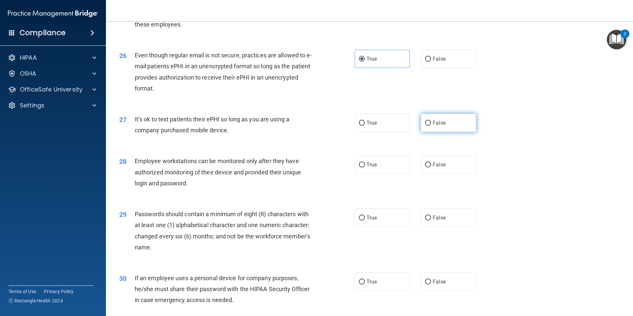
click at [442, 132] on label "False" at bounding box center [448, 123] width 55 height 18
click at [431, 126] on input "False" at bounding box center [428, 123] width 6 height 5
radio input "true"
click at [429, 174] on label "False" at bounding box center [448, 164] width 55 height 18
click at [429, 167] on input "False" at bounding box center [428, 164] width 6 height 5
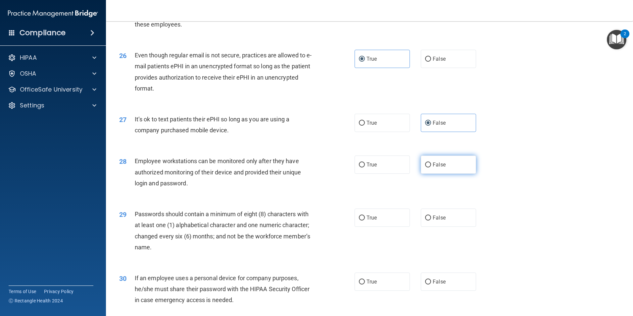
radio input "true"
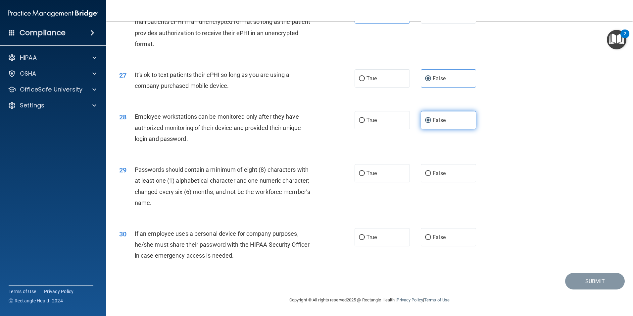
scroll to position [1347, 0]
click at [395, 173] on label "True" at bounding box center [382, 173] width 55 height 18
click at [365, 173] on input "True" at bounding box center [362, 173] width 6 height 5
radio input "true"
click at [436, 241] on label "False" at bounding box center [448, 237] width 55 height 18
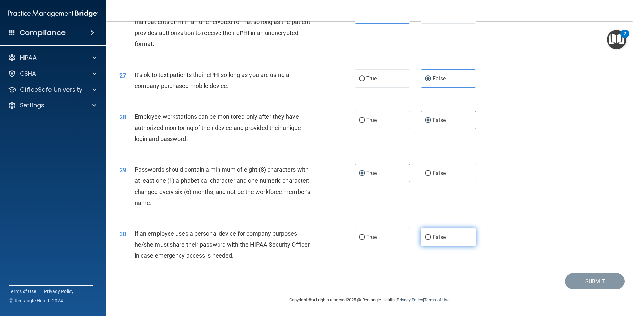
click at [431, 240] on input "False" at bounding box center [428, 237] width 6 height 5
radio input "true"
click at [575, 277] on button "Submit" at bounding box center [595, 281] width 60 height 17
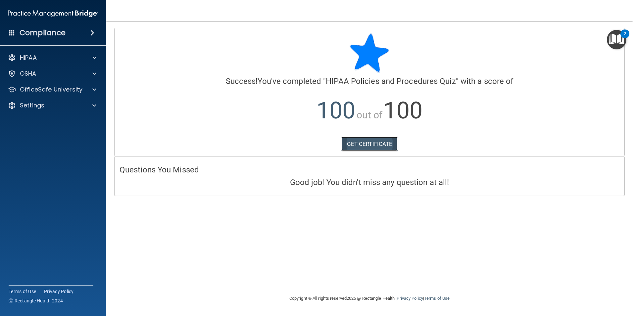
click at [372, 150] on link "GET CERTIFICATE" at bounding box center [369, 143] width 57 height 15
click at [78, 92] on p "OfficeSafe University" at bounding box center [51, 89] width 63 height 8
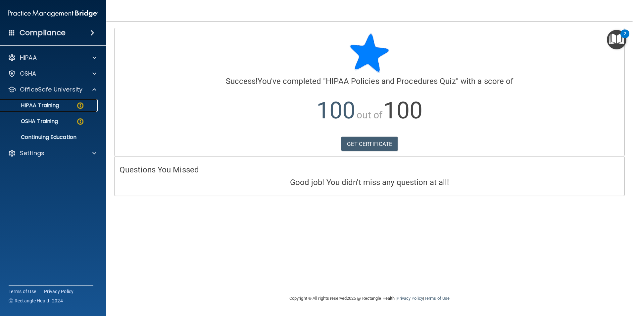
click at [62, 106] on div "HIPAA Training" at bounding box center [49, 105] width 90 height 7
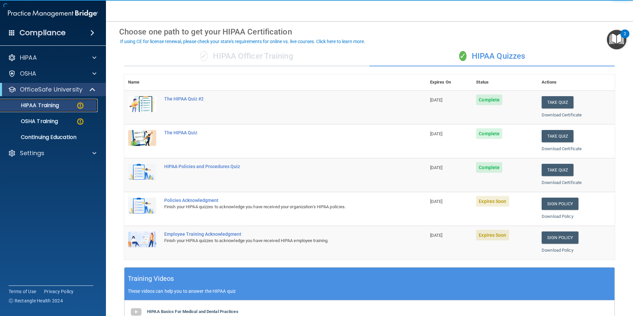
scroll to position [66, 0]
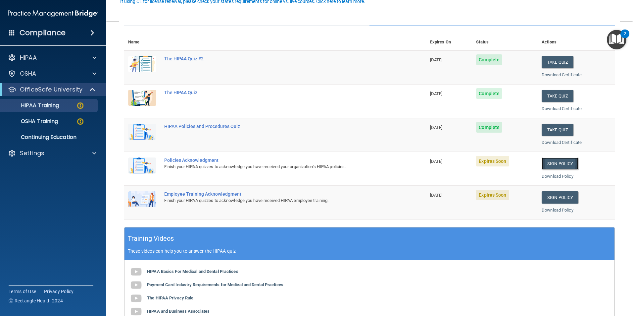
click at [548, 165] on link "Sign Policy" at bounding box center [560, 163] width 37 height 12
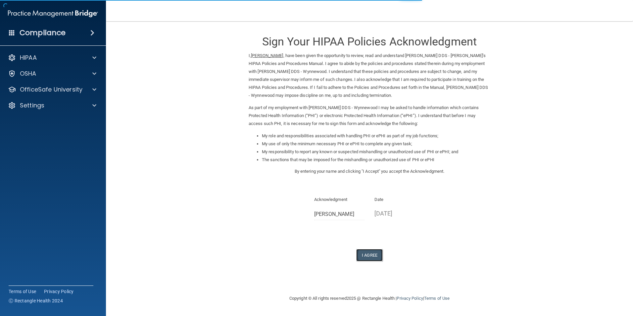
click at [373, 252] on button "I Agree" at bounding box center [369, 255] width 26 height 12
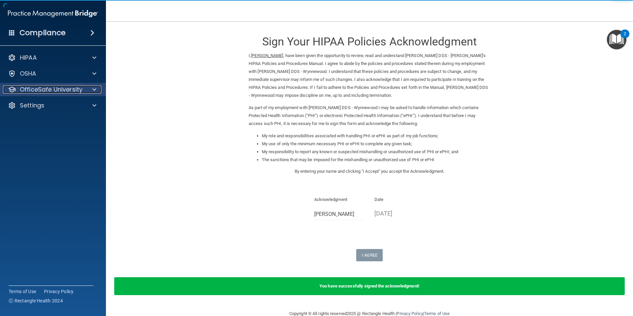
click at [76, 91] on p "OfficeSafe University" at bounding box center [51, 89] width 63 height 8
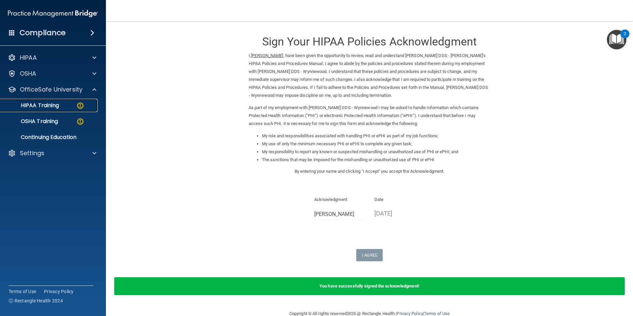
click at [76, 105] on img at bounding box center [80, 105] width 8 height 8
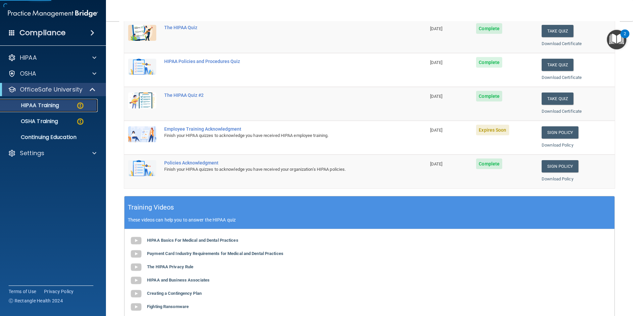
scroll to position [99, 0]
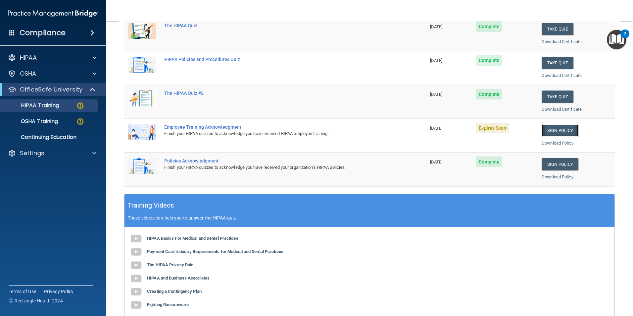
click at [564, 126] on link "Sign Policy" at bounding box center [560, 130] width 37 height 12
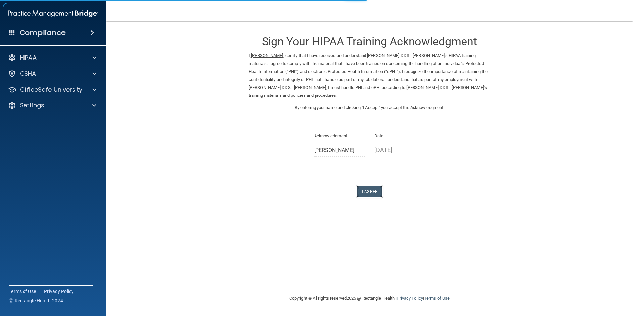
click at [364, 191] on button "I Agree" at bounding box center [369, 191] width 26 height 12
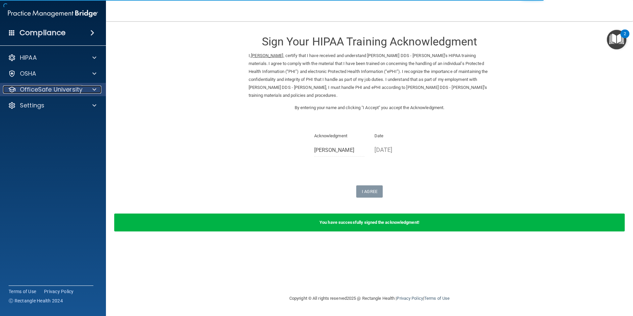
click at [95, 89] on span at bounding box center [94, 89] width 4 height 8
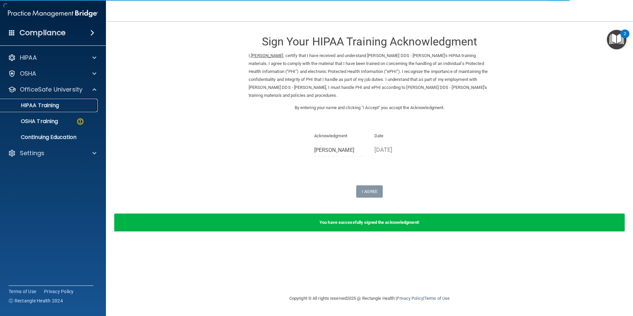
click at [59, 104] on p "HIPAA Training" at bounding box center [31, 105] width 55 height 7
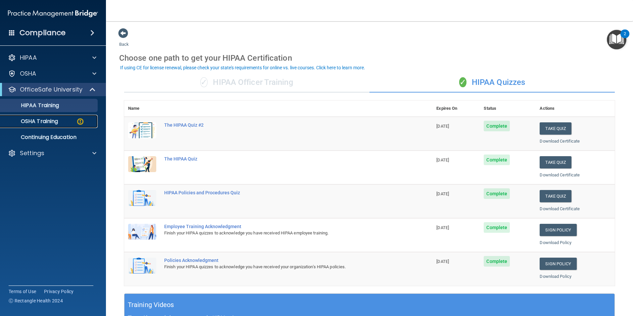
click at [66, 121] on div "OSHA Training" at bounding box center [49, 121] width 90 height 7
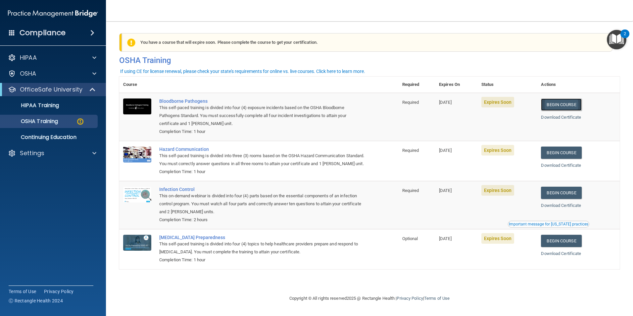
click at [560, 102] on link "Begin Course" at bounding box center [561, 104] width 40 height 12
